Goal: Information Seeking & Learning: Learn about a topic

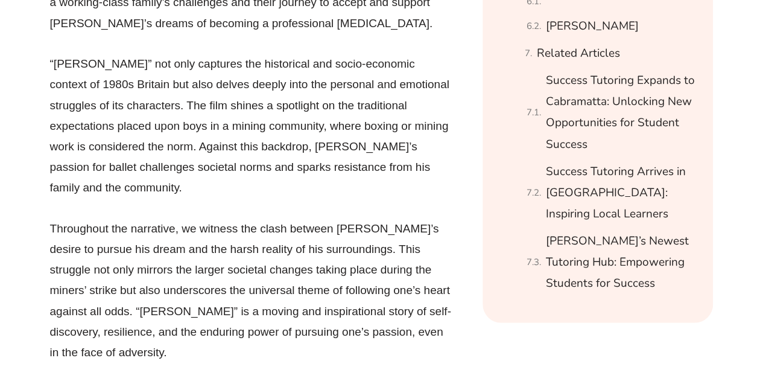
scroll to position [1407, 0]
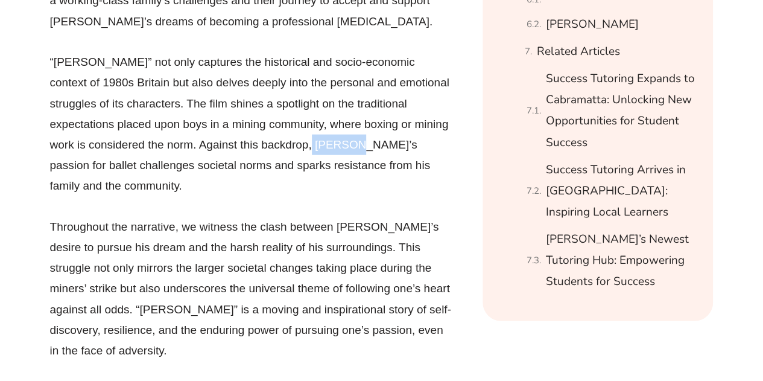
drag, startPoint x: 277, startPoint y: 69, endPoint x: 306, endPoint y: 71, distance: 29.0
click at [306, 71] on p "“[PERSON_NAME]” not only captures the historical and socio-economic context of …" at bounding box center [252, 124] width 404 height 144
click at [338, 217] on p "Throughout the narrative, we witness the clash between [PERSON_NAME]’s desire t…" at bounding box center [252, 289] width 404 height 144
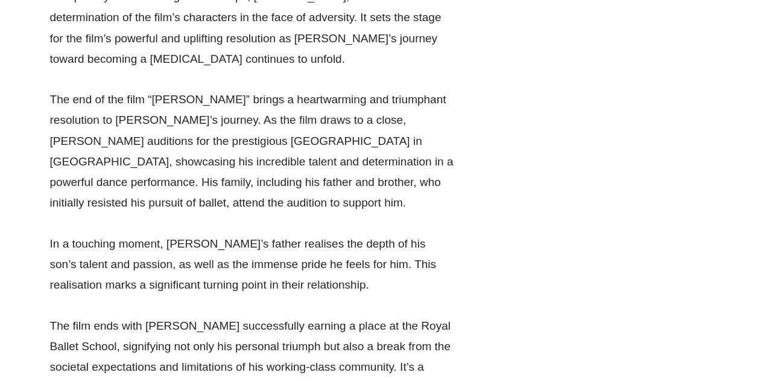
scroll to position [3420, 0]
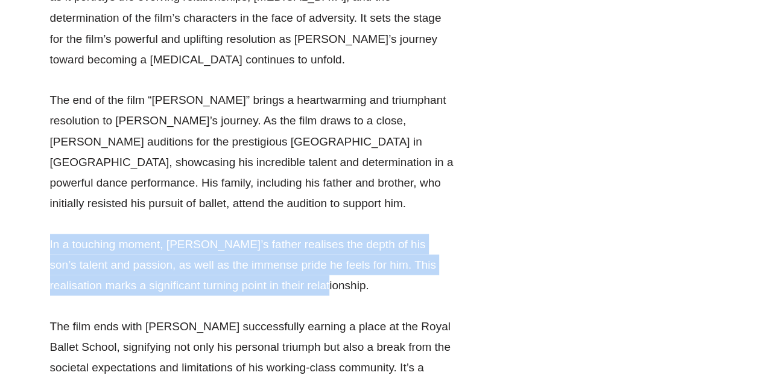
drag, startPoint x: 45, startPoint y: 45, endPoint x: 285, endPoint y: 91, distance: 244.4
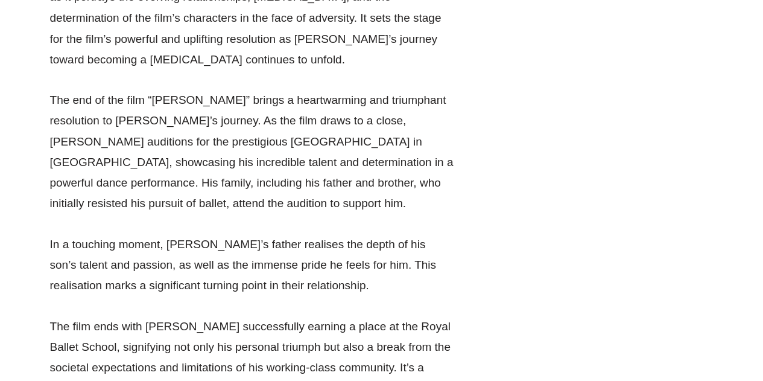
drag, startPoint x: 166, startPoint y: 43, endPoint x: 229, endPoint y: 44, distance: 62.7
click at [229, 233] on p "In a touching moment, [PERSON_NAME]’s father realises the depth of his son’s ta…" at bounding box center [252, 264] width 404 height 62
click at [288, 233] on p "In a touching moment, [PERSON_NAME]’s father realises the depth of his son’s ta…" at bounding box center [252, 264] width 404 height 62
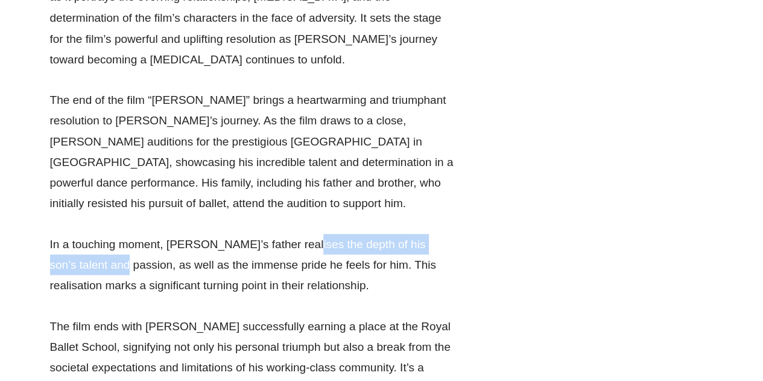
drag, startPoint x: 291, startPoint y: 43, endPoint x: 89, endPoint y: 68, distance: 202.9
click at [89, 233] on p "In a touching moment, [PERSON_NAME]’s father realises the depth of his son’s ta…" at bounding box center [252, 264] width 404 height 62
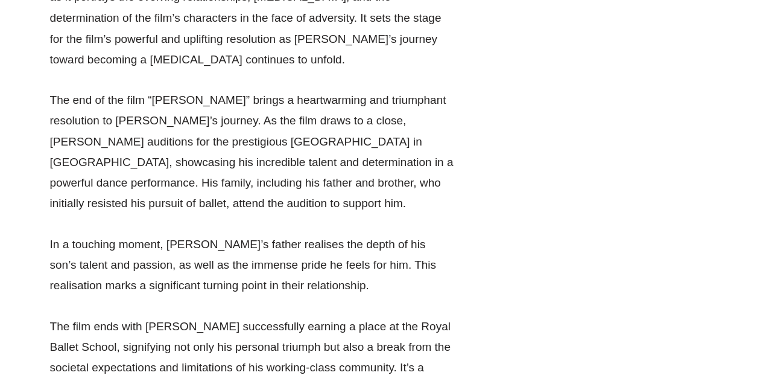
click at [245, 233] on p "In a touching moment, [PERSON_NAME]’s father realises the depth of his son’s ta…" at bounding box center [252, 264] width 404 height 62
click at [292, 315] on p "The film ends with [PERSON_NAME] successfully earning a place at the Royal Ball…" at bounding box center [252, 377] width 404 height 124
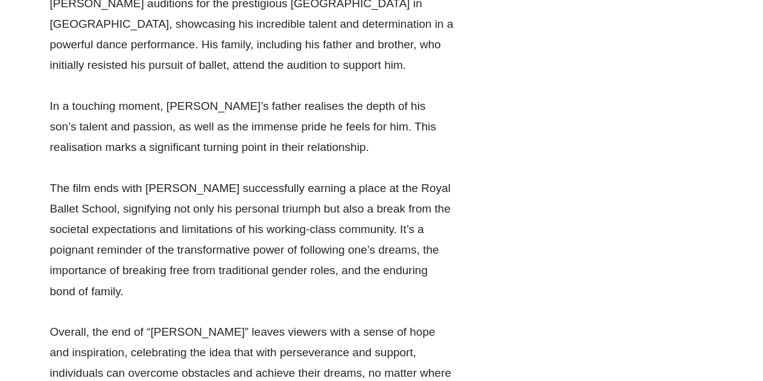
scroll to position [3598, 0]
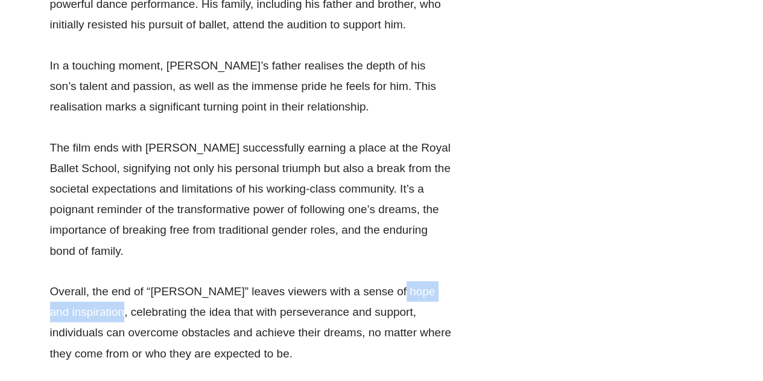
drag, startPoint x: 364, startPoint y: 73, endPoint x: 105, endPoint y: 91, distance: 259.4
click at [105, 281] on p "Overall, the end of “[PERSON_NAME]” leaves viewers with a sense of hope and ins…" at bounding box center [252, 322] width 404 height 83
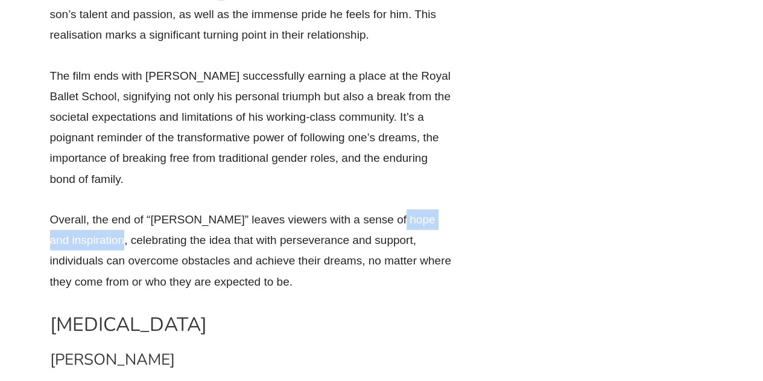
scroll to position [3671, 0]
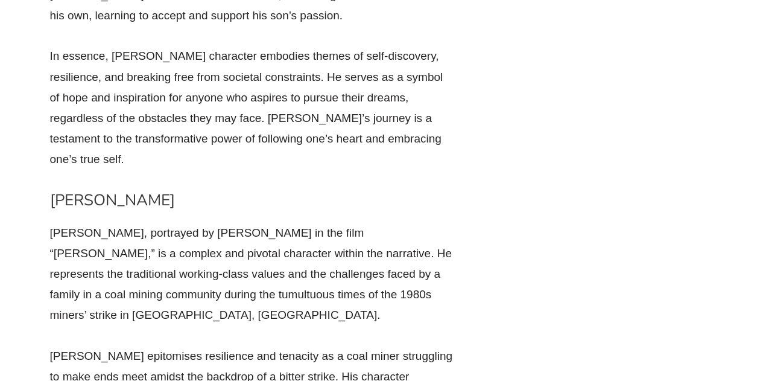
scroll to position [4581, 0]
drag, startPoint x: 299, startPoint y: 116, endPoint x: 69, endPoint y: 115, distance: 230.4
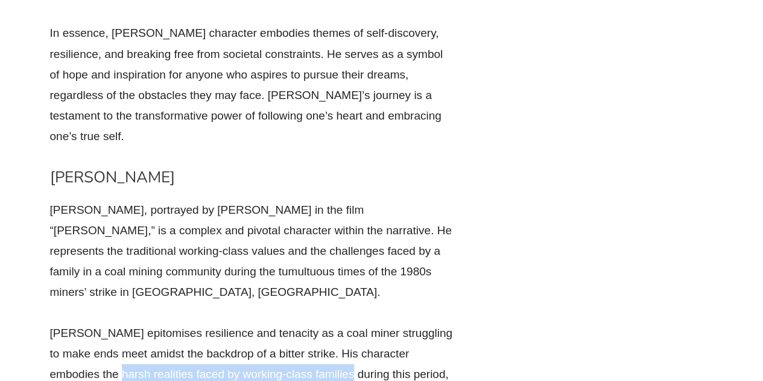
scroll to position [4602, 0]
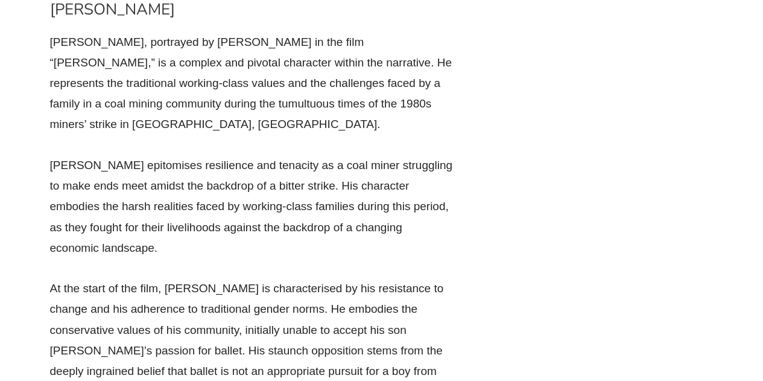
scroll to position [4770, 0]
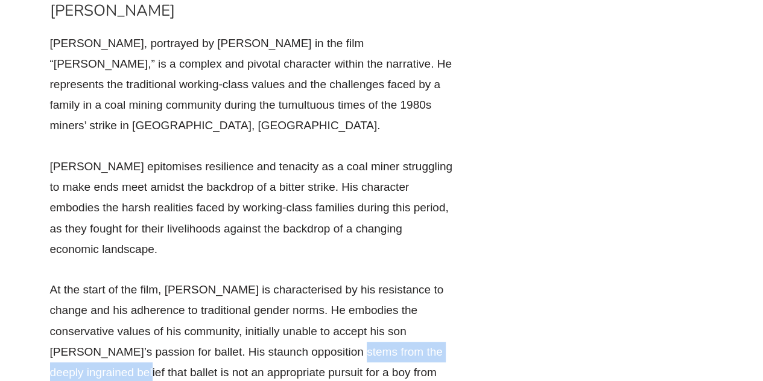
drag, startPoint x: 282, startPoint y: 68, endPoint x: 456, endPoint y: 69, distance: 174.3
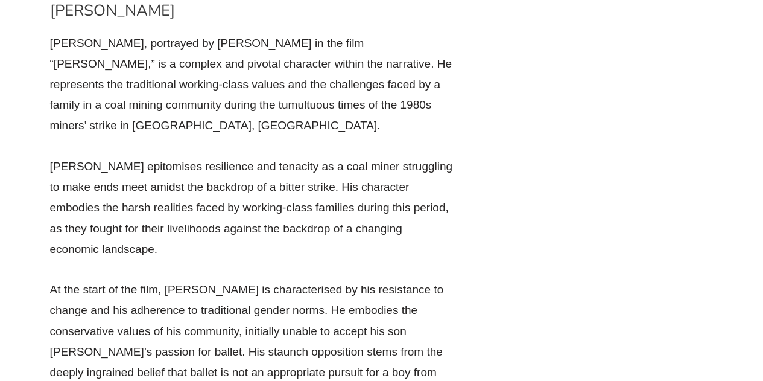
click at [331, 279] on p "At the start of the film, [PERSON_NAME] is characterised by his resistance to c…" at bounding box center [252, 341] width 404 height 124
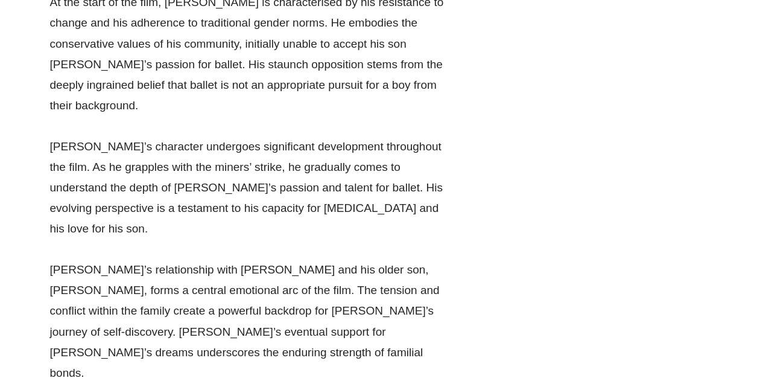
scroll to position [5058, 0]
drag, startPoint x: 201, startPoint y: 86, endPoint x: 406, endPoint y: 88, distance: 204.5
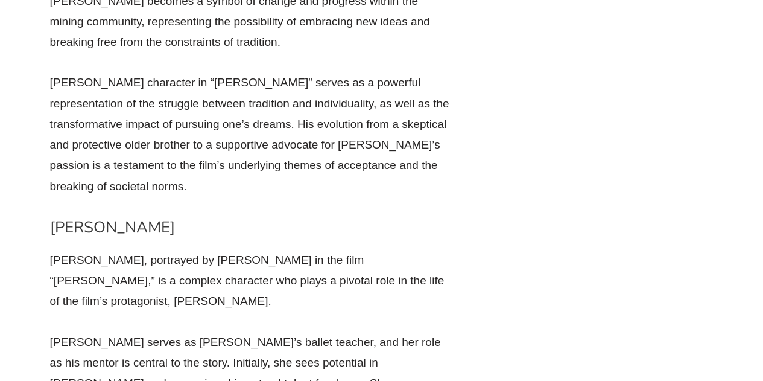
scroll to position [6531, 0]
drag, startPoint x: 248, startPoint y: 143, endPoint x: 74, endPoint y: 136, distance: 175.1
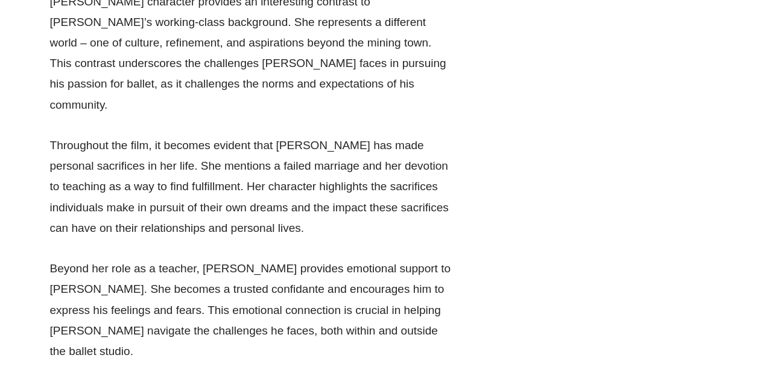
scroll to position [7165, 0]
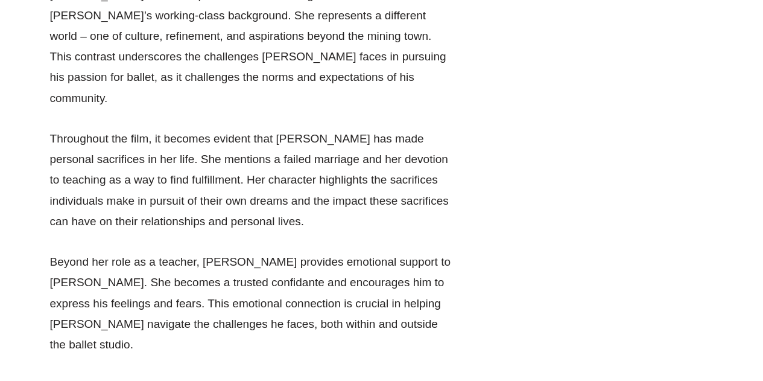
drag, startPoint x: 61, startPoint y: 215, endPoint x: 442, endPoint y: 235, distance: 381.7
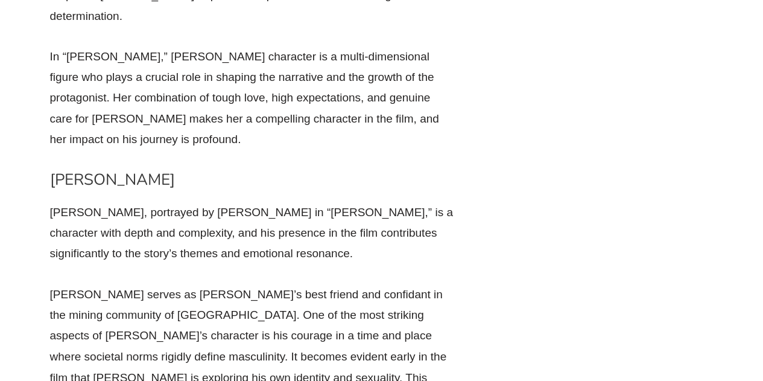
scroll to position [7638, 0]
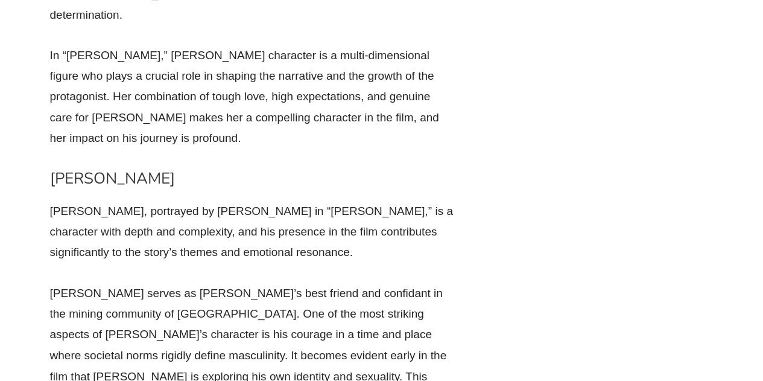
drag, startPoint x: 345, startPoint y: 132, endPoint x: 169, endPoint y: 142, distance: 175.8
drag, startPoint x: 183, startPoint y: 153, endPoint x: 340, endPoint y: 127, distance: 158.9
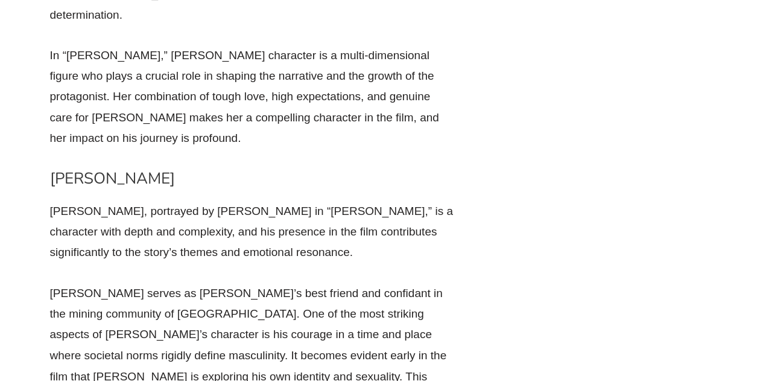
drag, startPoint x: 340, startPoint y: 131, endPoint x: 382, endPoint y: 136, distance: 43.1
drag, startPoint x: 210, startPoint y: 175, endPoint x: 86, endPoint y: 163, distance: 124.2
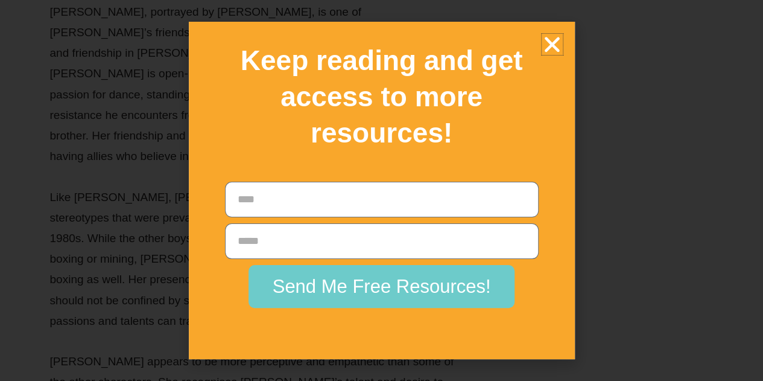
scroll to position [8732, 0]
click at [555, 52] on icon "Close" at bounding box center [552, 44] width 21 height 21
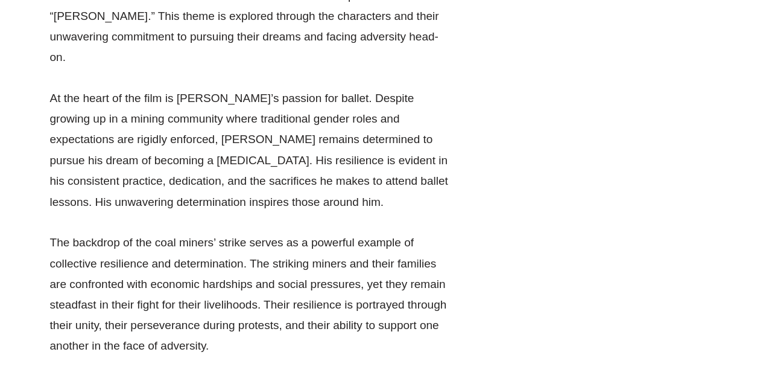
scroll to position [16977, 0]
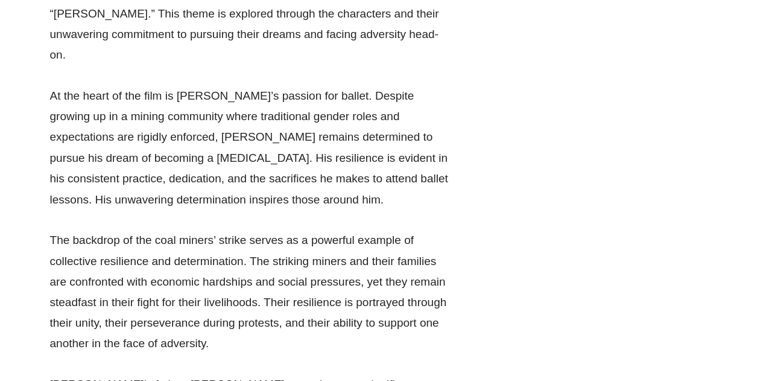
drag, startPoint x: 131, startPoint y: 87, endPoint x: 283, endPoint y: 108, distance: 153.4
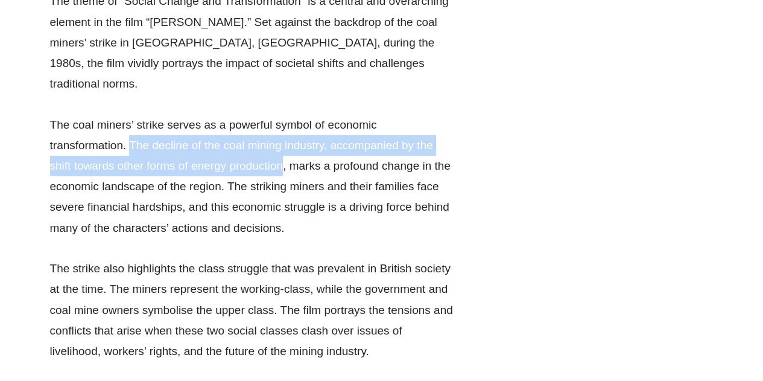
scroll to position [18047, 0]
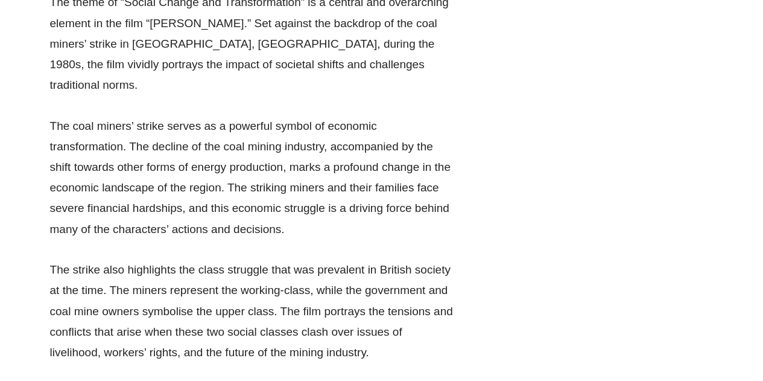
drag, startPoint x: 158, startPoint y: 24, endPoint x: 254, endPoint y: 21, distance: 95.9
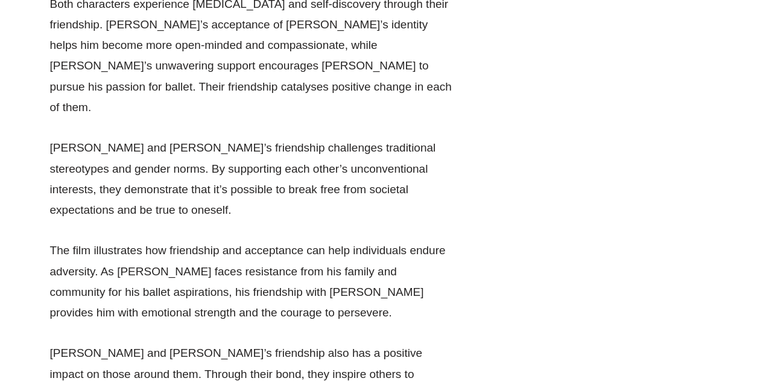
scroll to position [19701, 0]
